Goal: Book appointment/travel/reservation

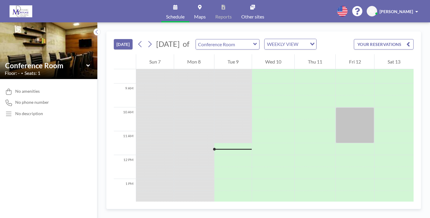
scroll to position [213, 0]
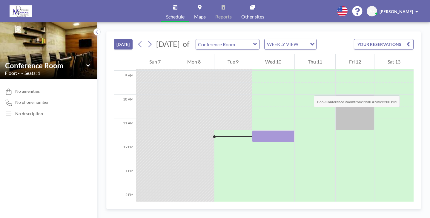
click at [252, 130] on div at bounding box center [273, 136] width 42 height 12
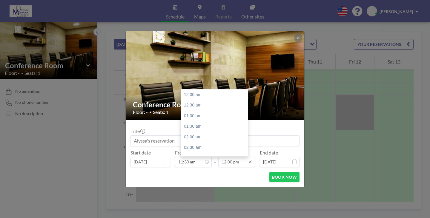
scroll to position [229, 0]
click at [198, 148] on div "01:30 pm" at bounding box center [216, 153] width 70 height 11
type input "01:30 pm"
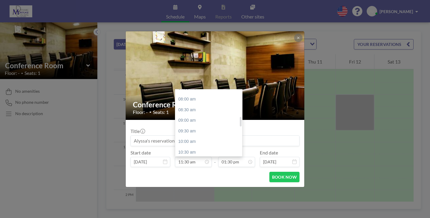
scroll to position [189, 0]
click at [200, 134] on div "11:00 am" at bounding box center [210, 139] width 70 height 11
type input "11:00 am"
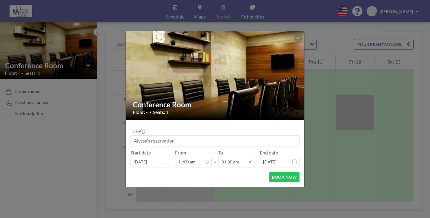
scroll to position [257, 0]
click at [155, 136] on input at bounding box center [215, 141] width 168 height 10
type input "L"
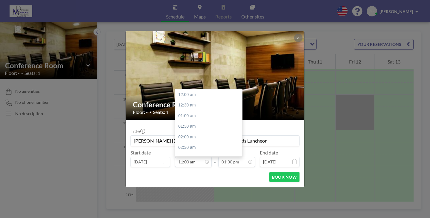
scroll to position [209, 0]
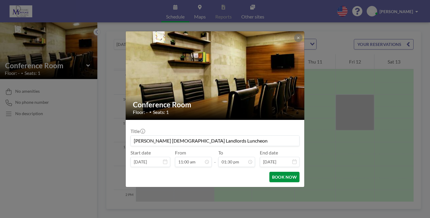
type input "[PERSON_NAME] [DEMOGRAPHIC_DATA] Landlords Luncheon"
click at [278, 172] on button "BOOK NOW" at bounding box center [284, 177] width 30 height 10
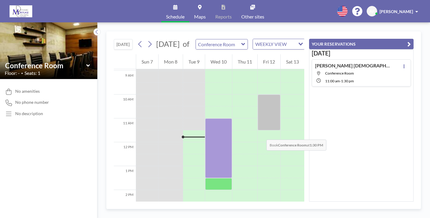
click at [210, 178] on div at bounding box center [218, 184] width 27 height 12
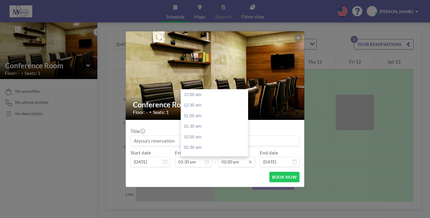
scroll to position [267, 0]
click at [202, 131] on div "02:30 pm" at bounding box center [216, 136] width 70 height 11
type input "02:30 pm"
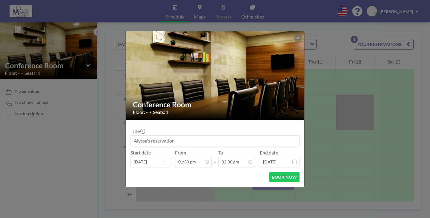
click at [177, 137] on input at bounding box center [215, 141] width 168 height 10
click at [203, 136] on input "[PERSON_NAME] and [PERSON_NAME] Appt" at bounding box center [215, 141] width 168 height 10
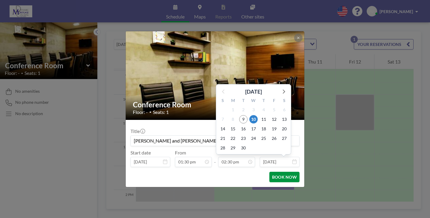
scroll to position [276, 0]
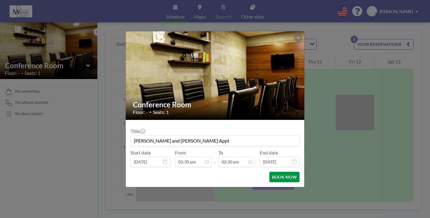
type input "[PERSON_NAME] and [PERSON_NAME] Appt"
click at [269, 172] on button "BOOK NOW" at bounding box center [284, 177] width 30 height 10
